Goal: Task Accomplishment & Management: Manage account settings

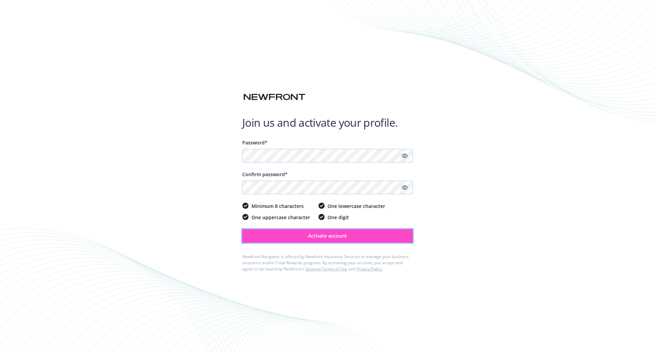
click at [325, 236] on span "Activate account" at bounding box center [327, 235] width 39 height 6
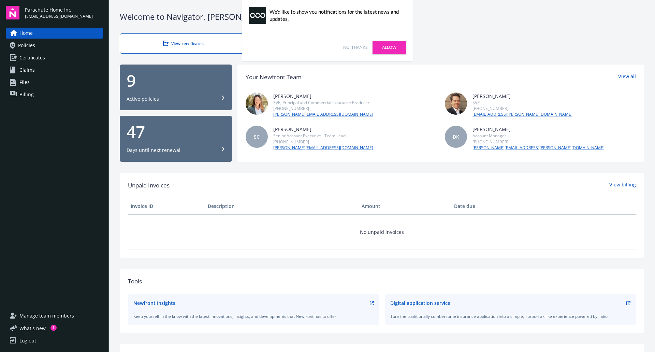
click at [384, 47] on link "Allow" at bounding box center [388, 47] width 33 height 13
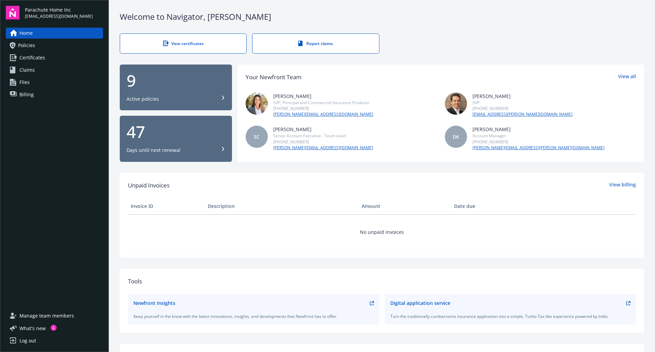
click at [22, 44] on span "Policies" at bounding box center [26, 45] width 17 height 11
